Goal: Find specific page/section: Find specific page/section

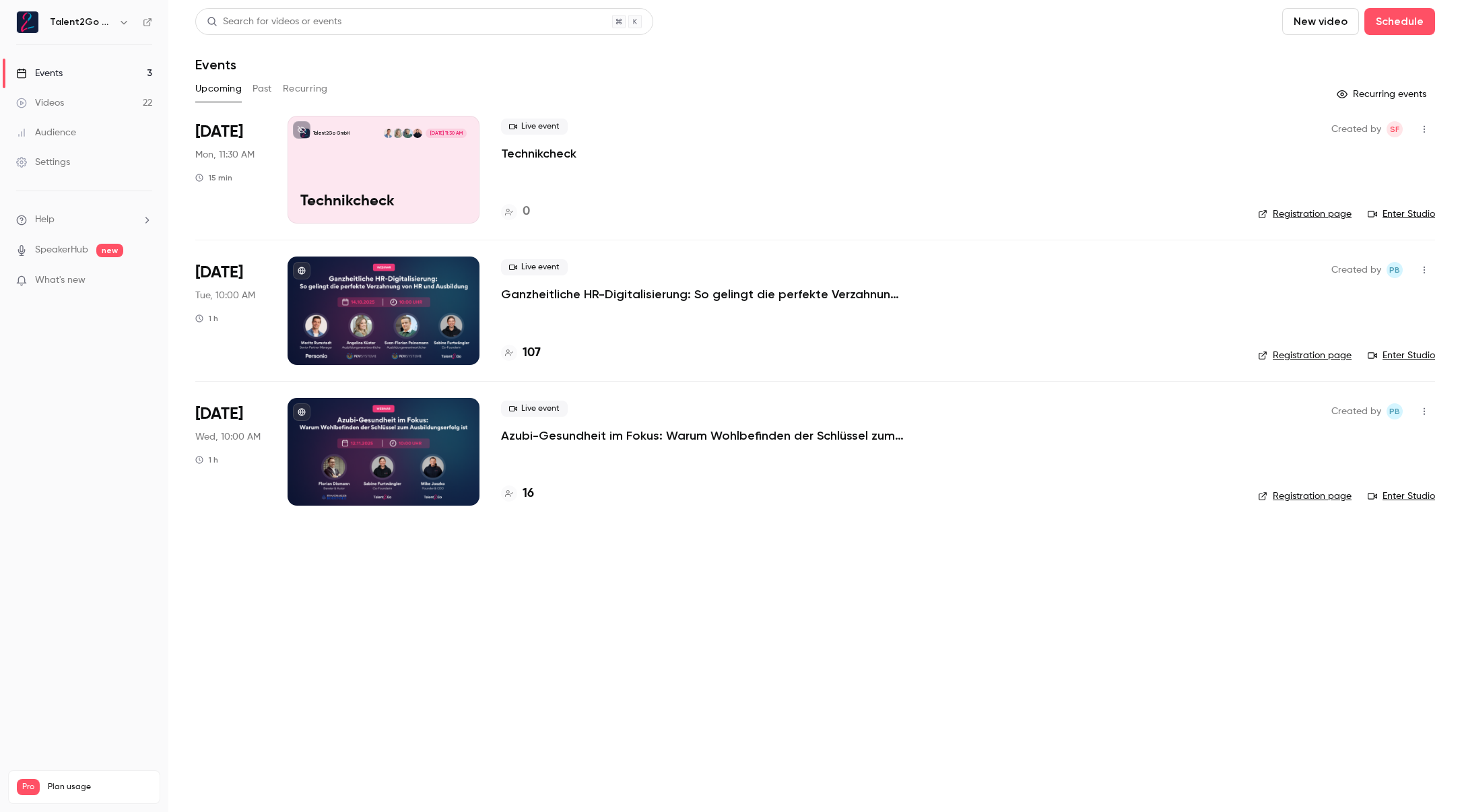
drag, startPoint x: 529, startPoint y: 352, endPoint x: 564, endPoint y: 356, distance: 35.2
click at [529, 352] on h4 "107" at bounding box center [531, 353] width 18 height 18
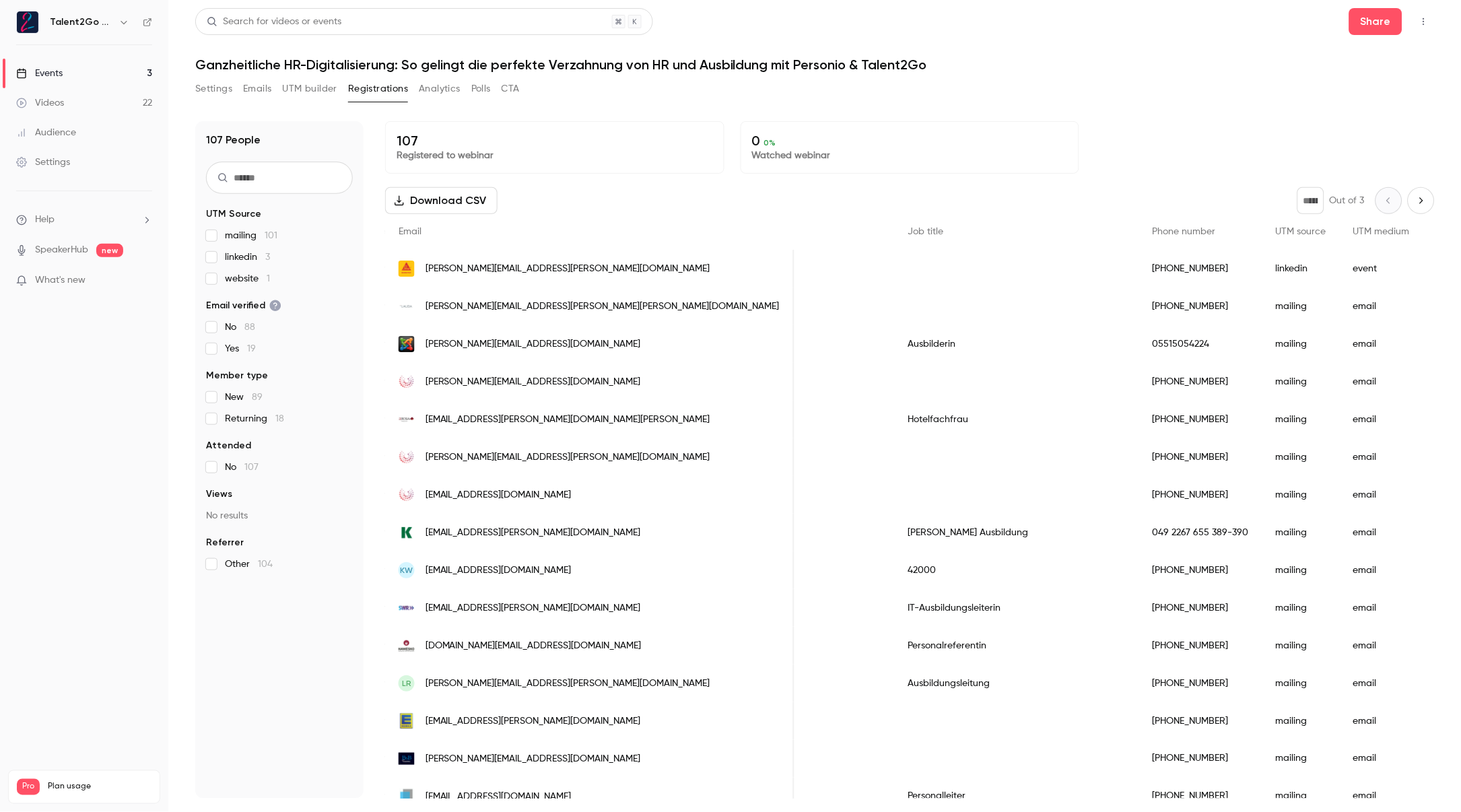
scroll to position [0, 724]
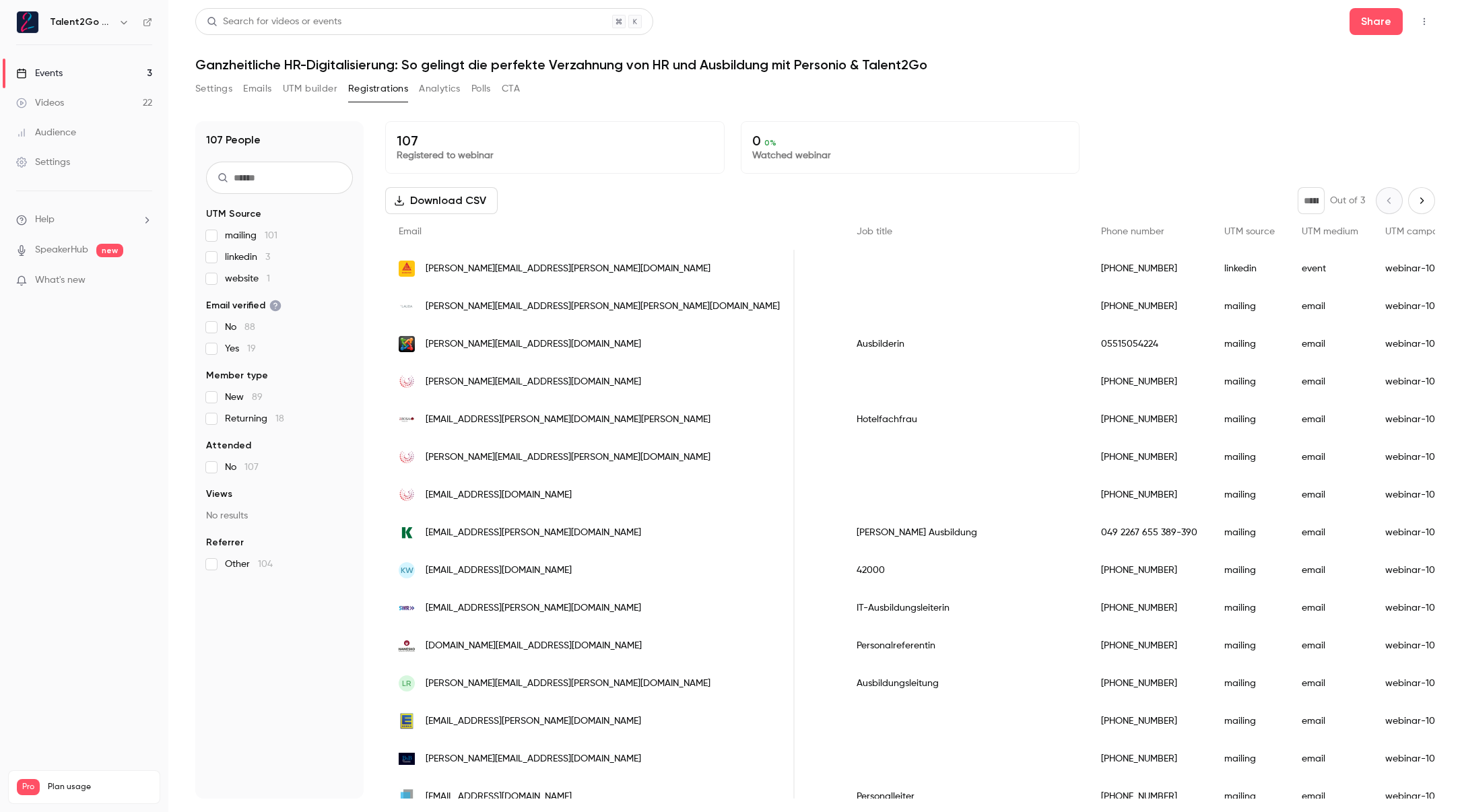
click at [97, 110] on link "Videos 22" at bounding box center [84, 103] width 169 height 30
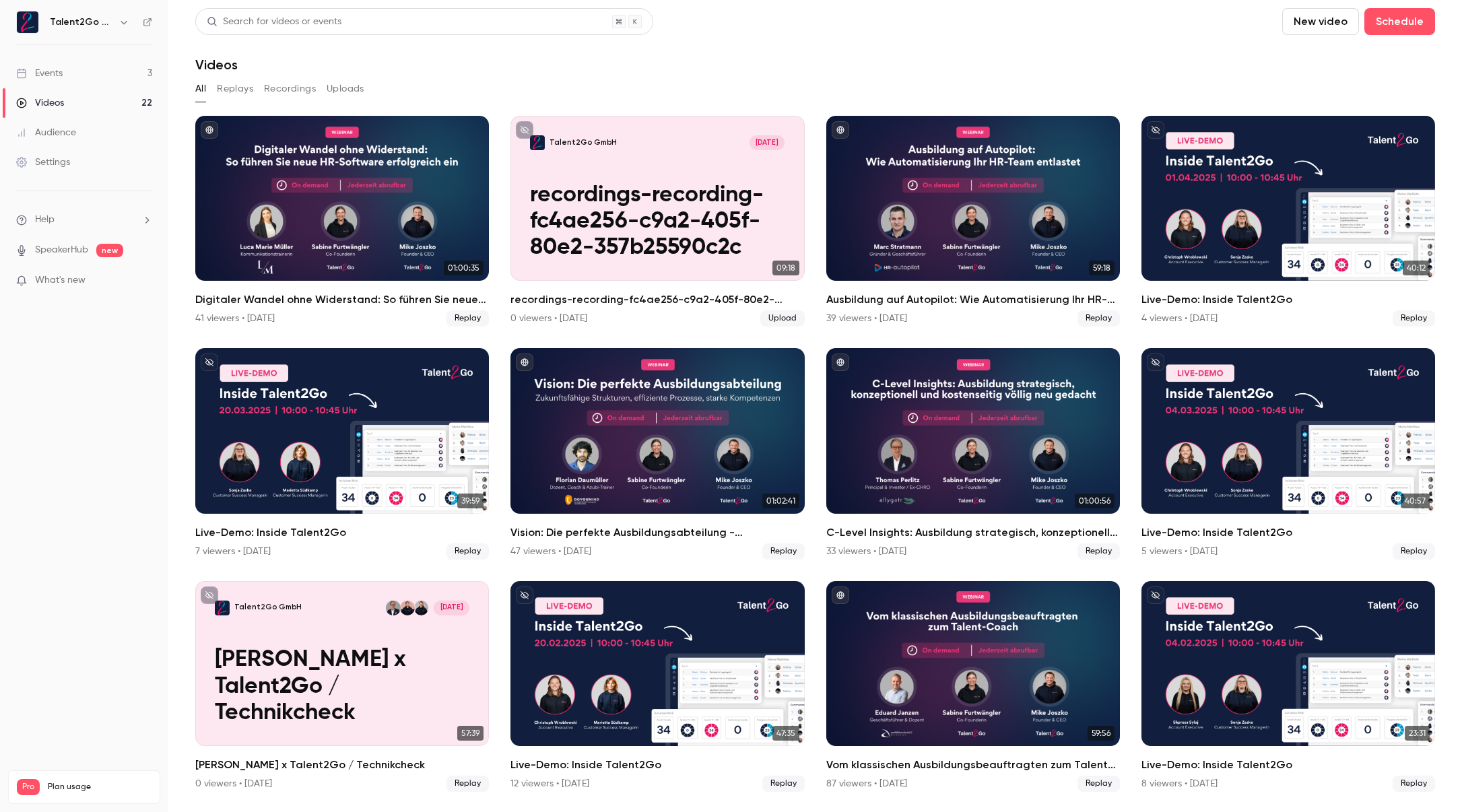
click at [105, 78] on link "Events 3" at bounding box center [84, 73] width 169 height 30
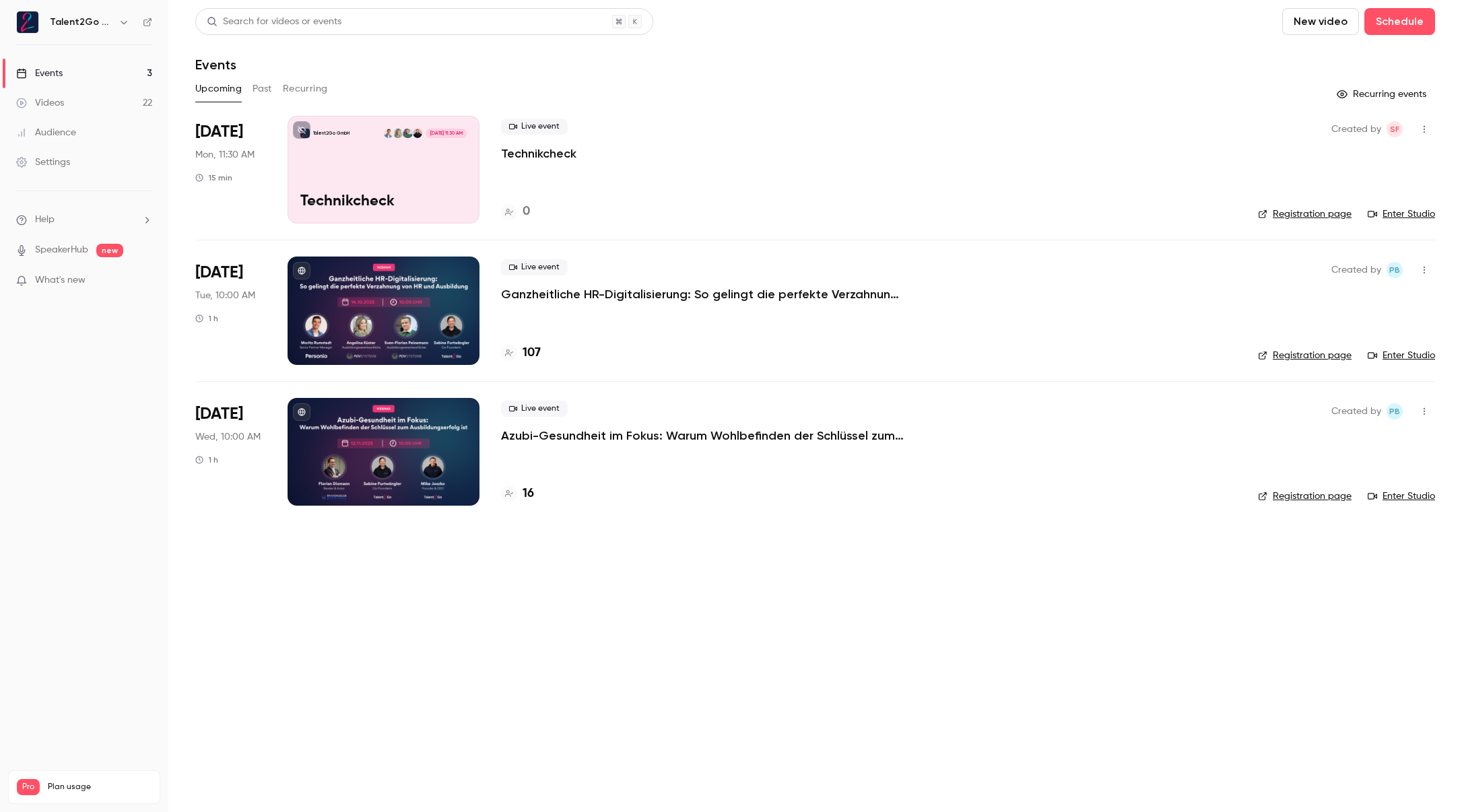
click at [103, 95] on link "Videos 22" at bounding box center [84, 103] width 169 height 30
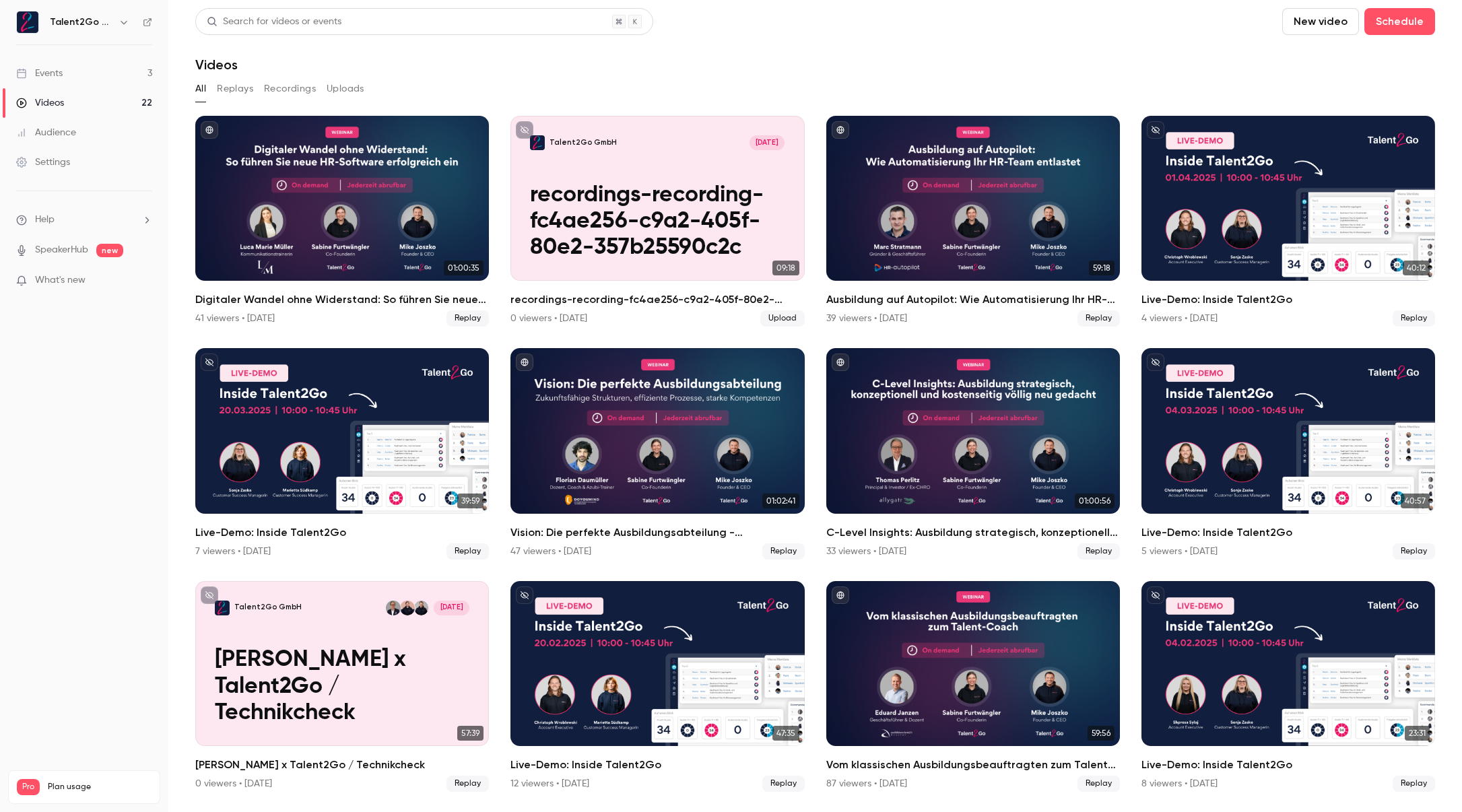
click at [501, 94] on div "All Replays Recordings Uploads" at bounding box center [815, 88] width 1240 height 21
click at [102, 67] on link "Events 3" at bounding box center [84, 73] width 169 height 30
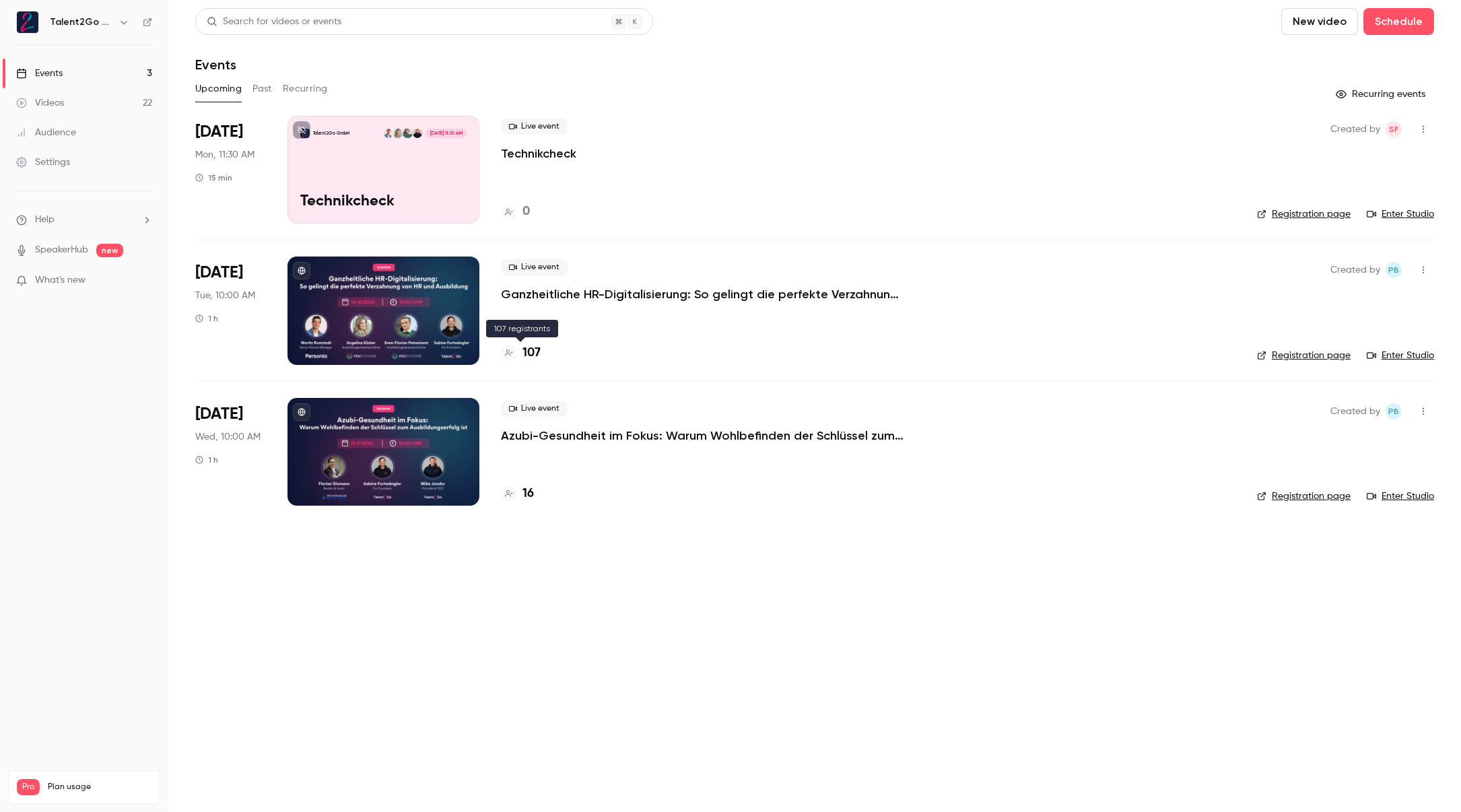
click at [537, 355] on h4 "107" at bounding box center [531, 353] width 18 height 18
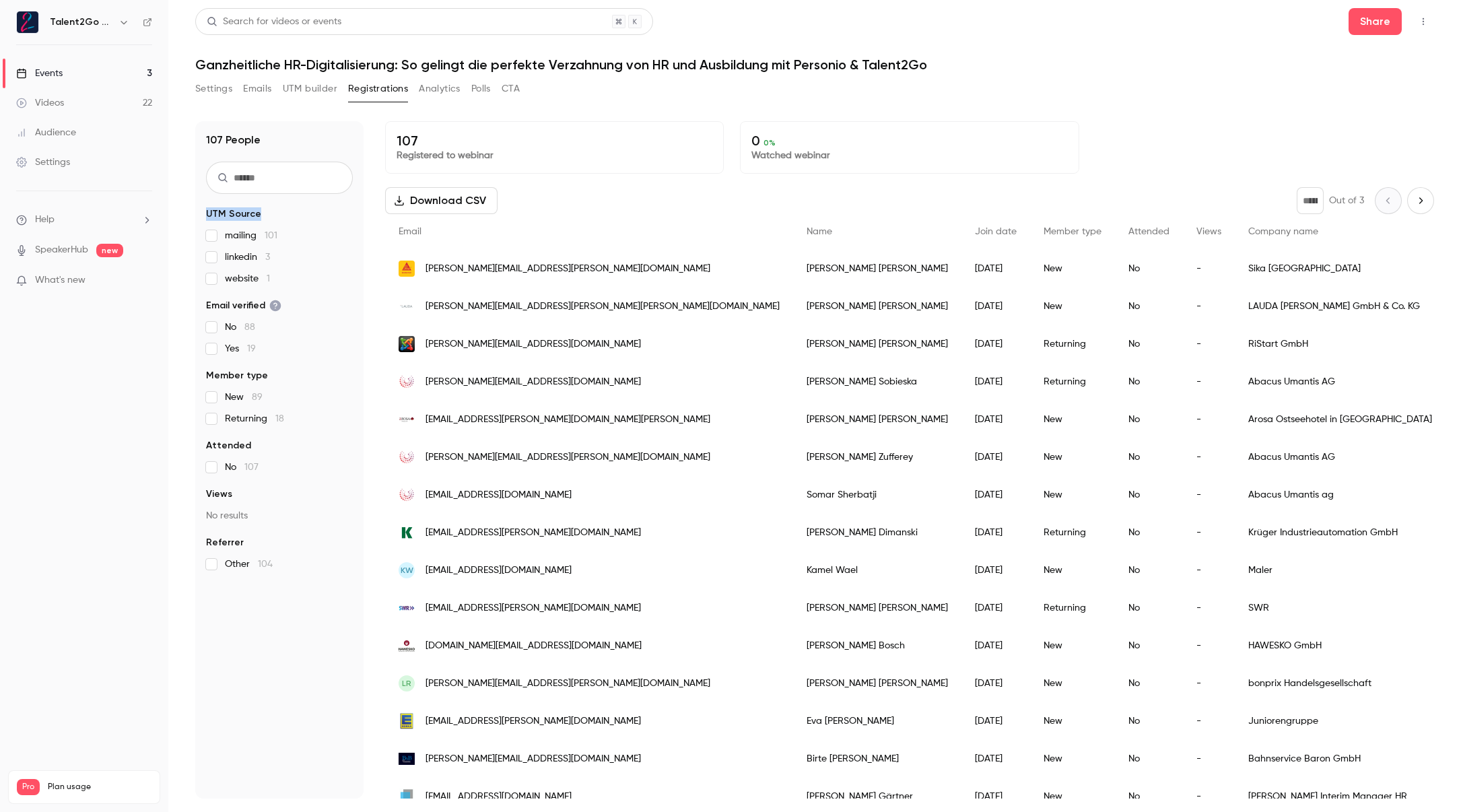
drag, startPoint x: 207, startPoint y: 214, endPoint x: 279, endPoint y: 210, distance: 72.1
click at [279, 210] on legend "UTM Source" at bounding box center [279, 214] width 147 height 14
click at [91, 81] on link "Events 3" at bounding box center [84, 73] width 169 height 30
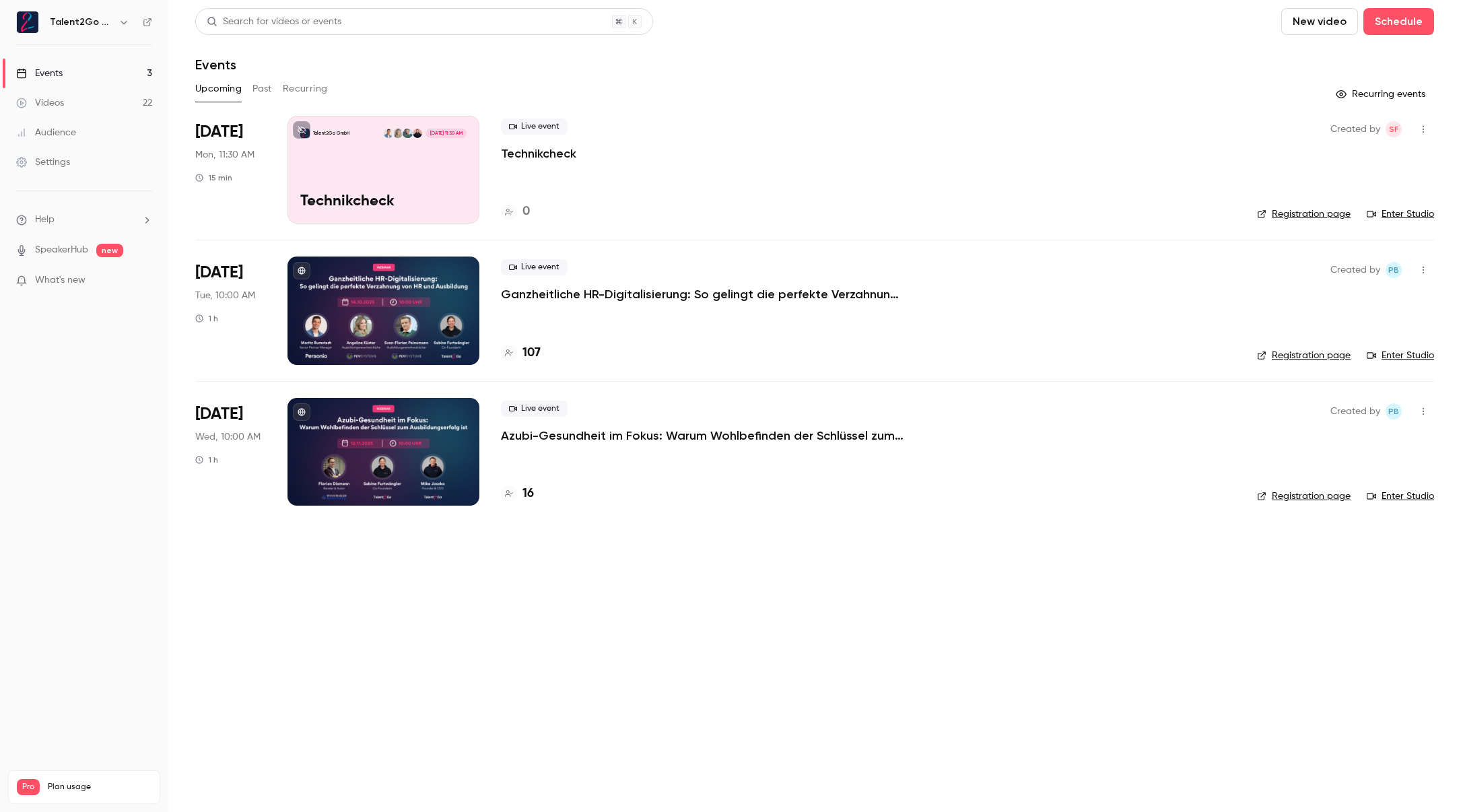
click at [666, 347] on div "107" at bounding box center [868, 353] width 734 height 18
click at [111, 78] on link "Events 3" at bounding box center [84, 73] width 169 height 30
click at [703, 292] on p "Ganzheitliche HR-Digitalisierung: So gelingt die perfekte Verzahnung von HR und…" at bounding box center [703, 294] width 404 height 16
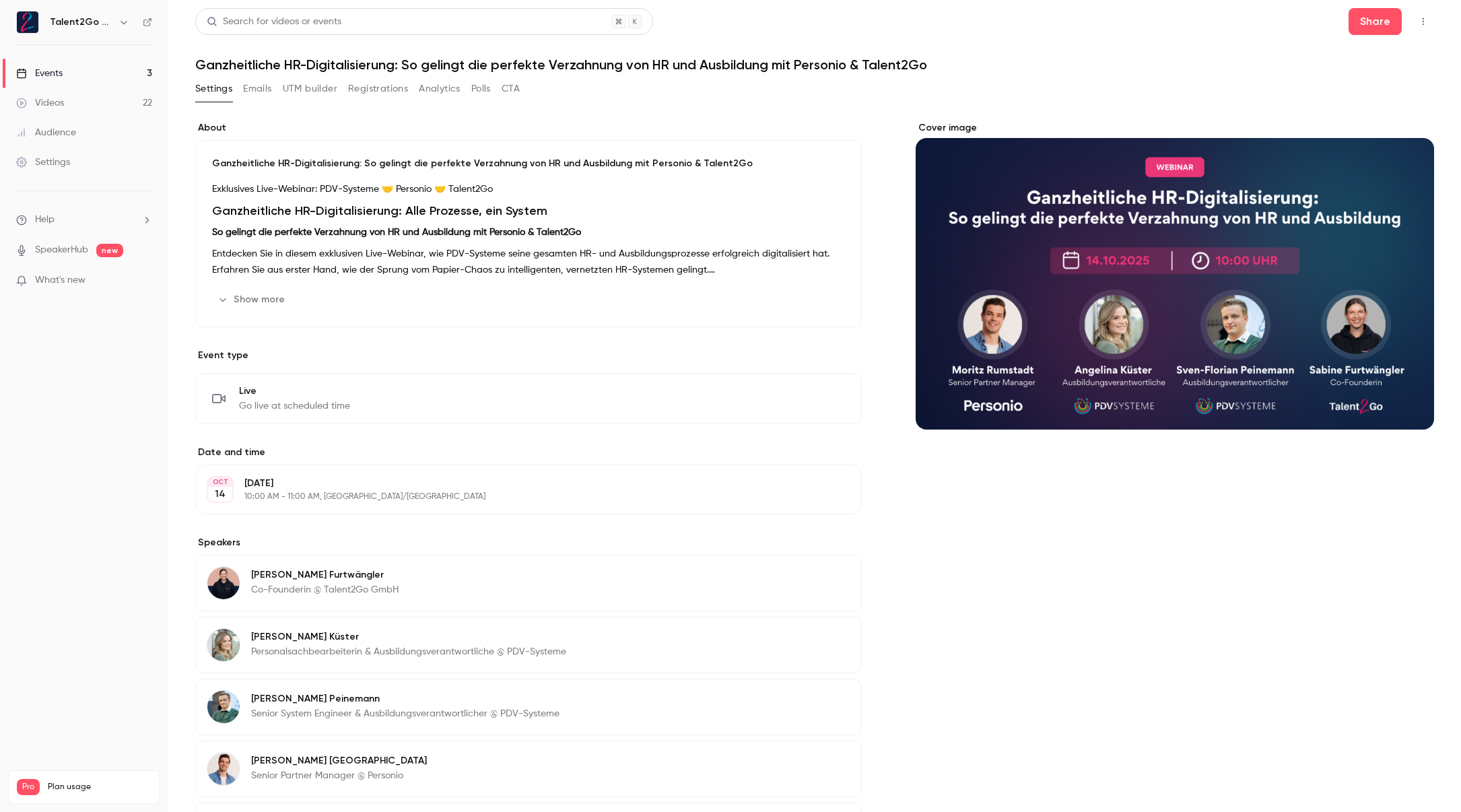
click at [78, 98] on link "Videos 22" at bounding box center [84, 103] width 169 height 30
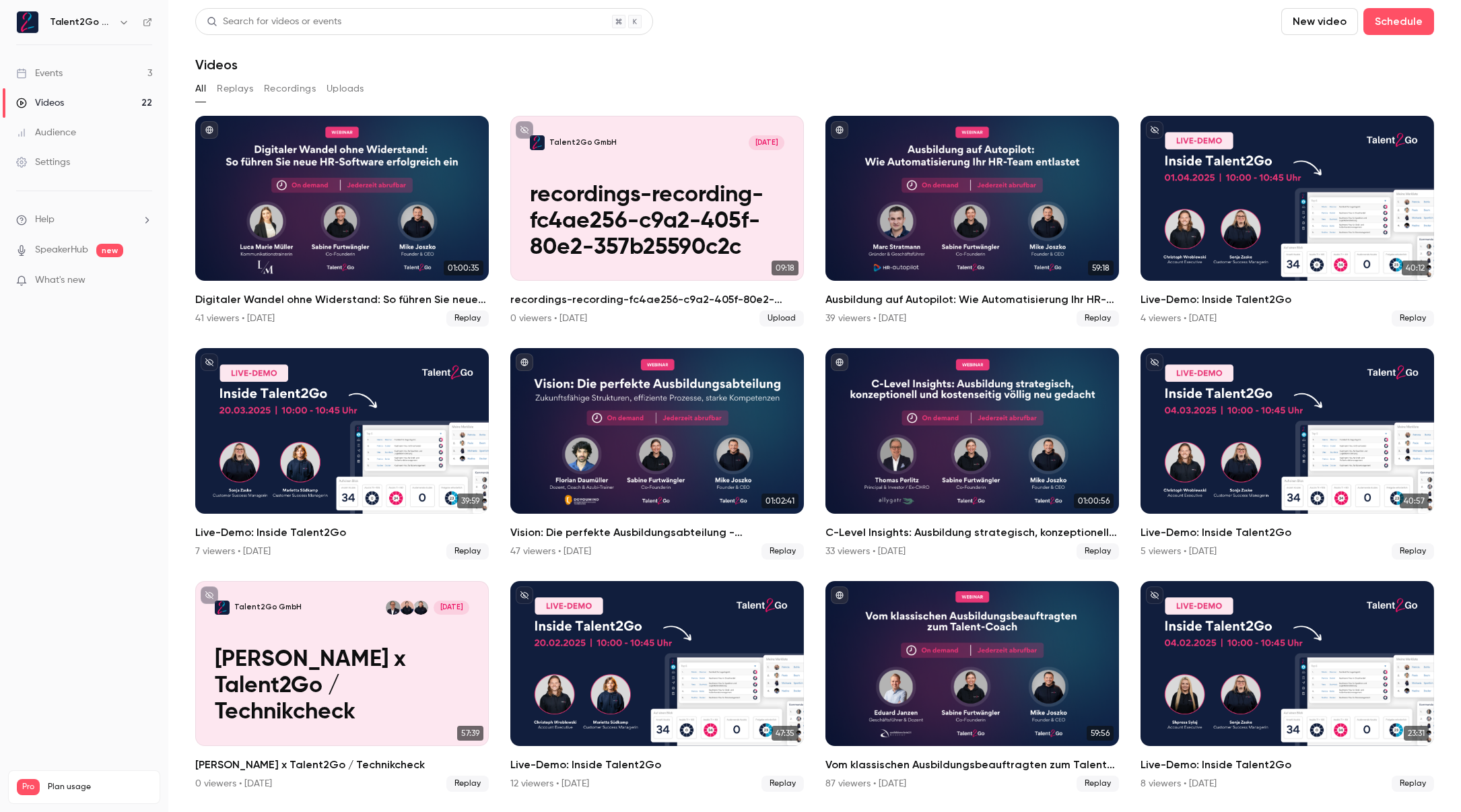
click at [120, 73] on link "Events 3" at bounding box center [84, 73] width 169 height 30
